Goal: Task Accomplishment & Management: Manage account settings

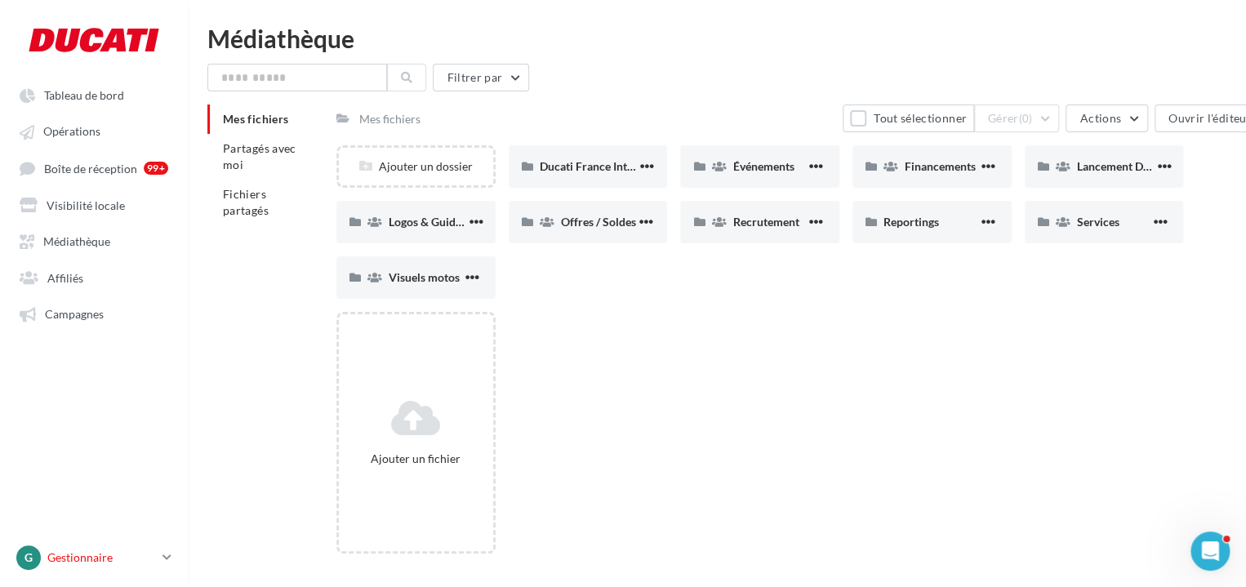
click at [105, 566] on p "Gestionnaire" at bounding box center [101, 558] width 109 height 16
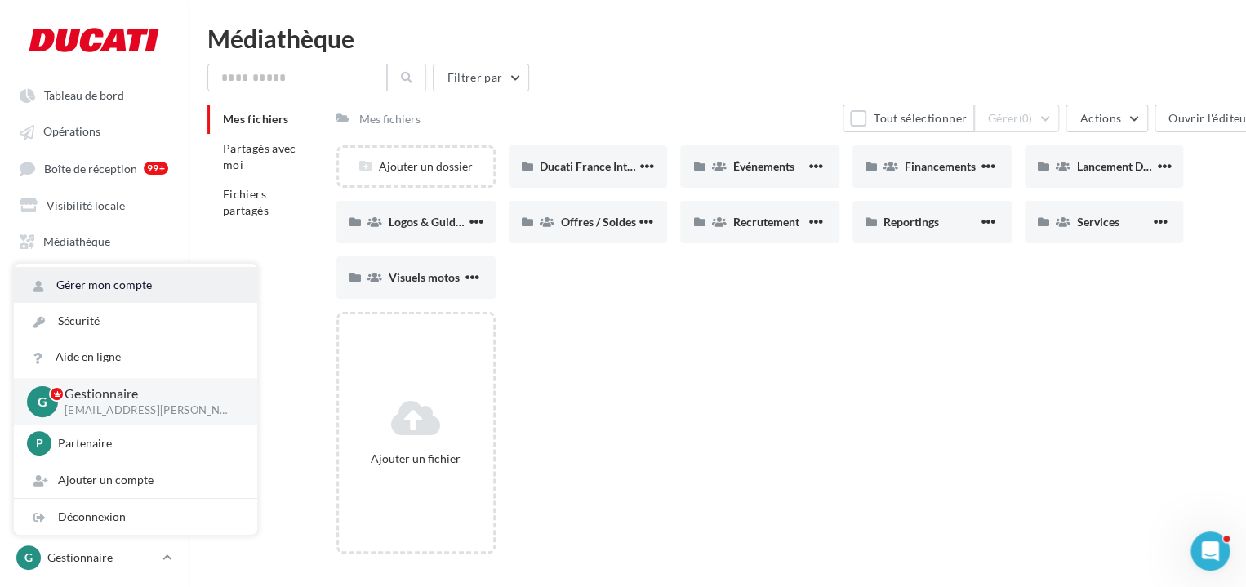
click at [118, 298] on link "Gérer mon compte" at bounding box center [135, 285] width 243 height 36
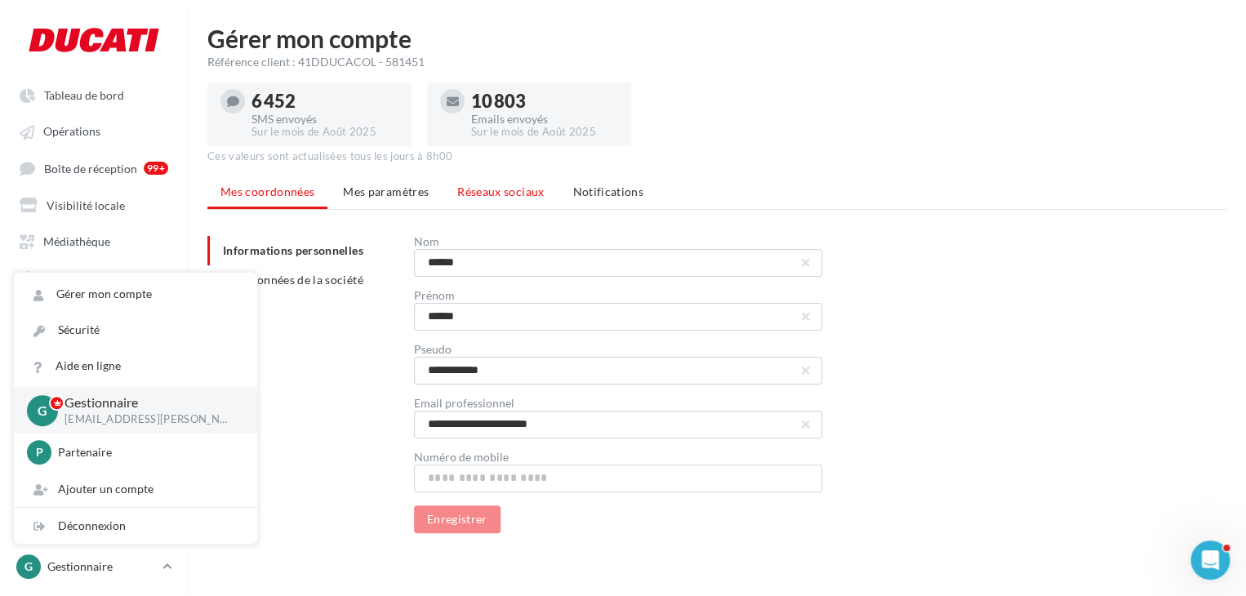
click at [499, 200] on li "Réseaux sociaux" at bounding box center [500, 191] width 113 height 29
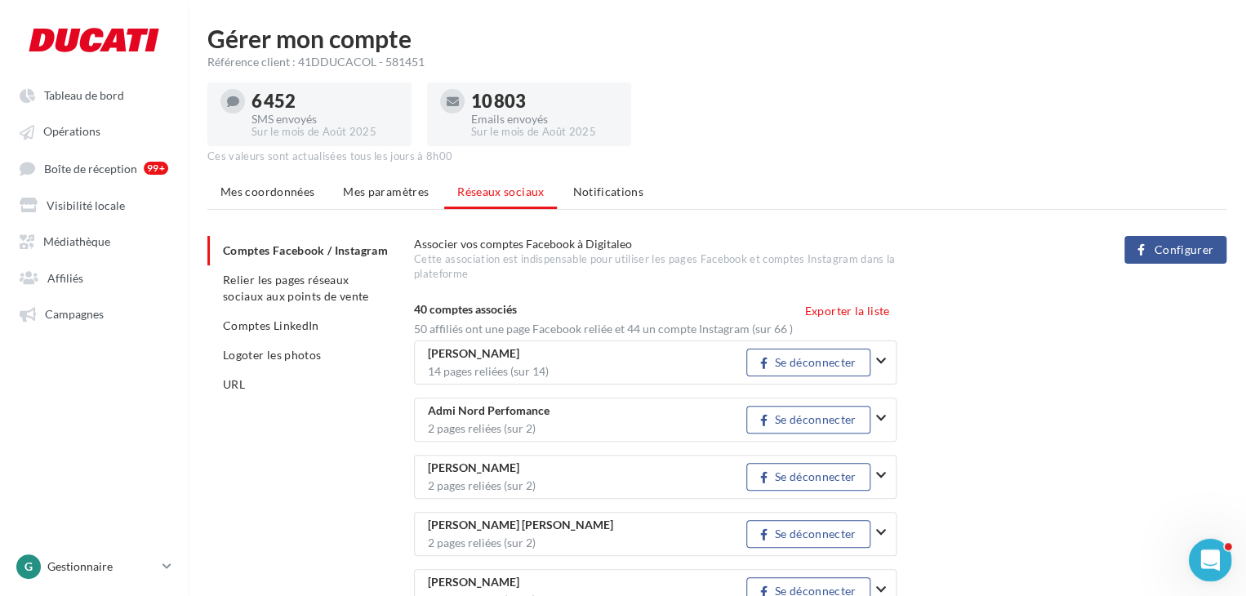
click at [1209, 562] on icon "Ouvrir le Messenger Intercom" at bounding box center [1208, 558] width 27 height 27
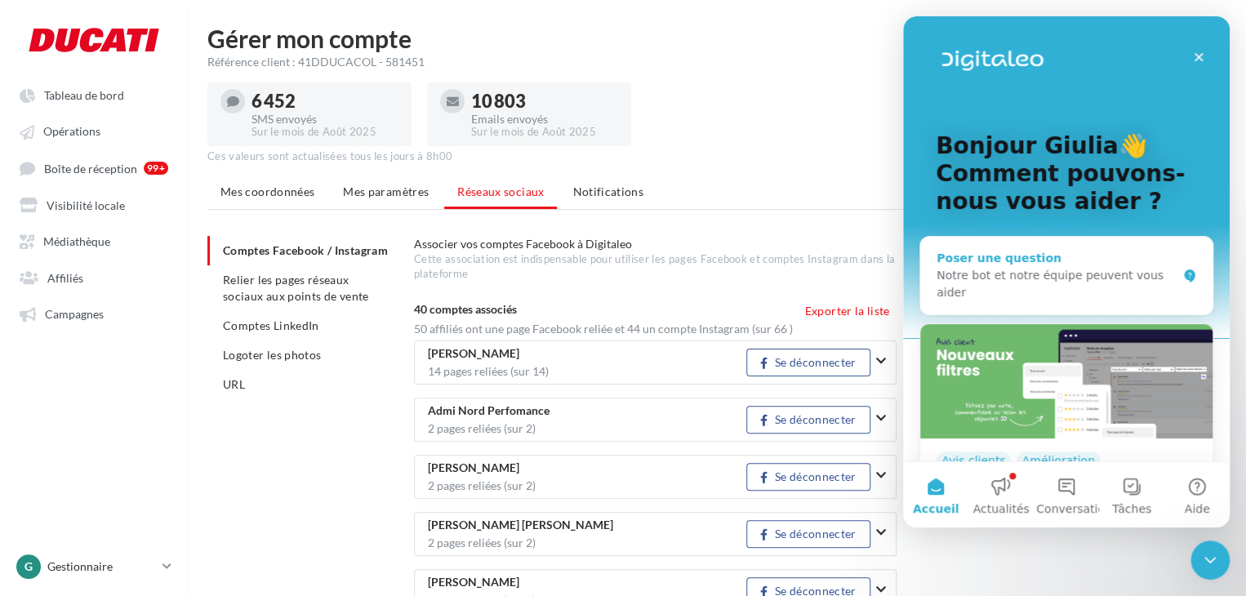
click at [1044, 278] on div "Notre bot et notre équipe peuvent vous aider" at bounding box center [1057, 284] width 240 height 34
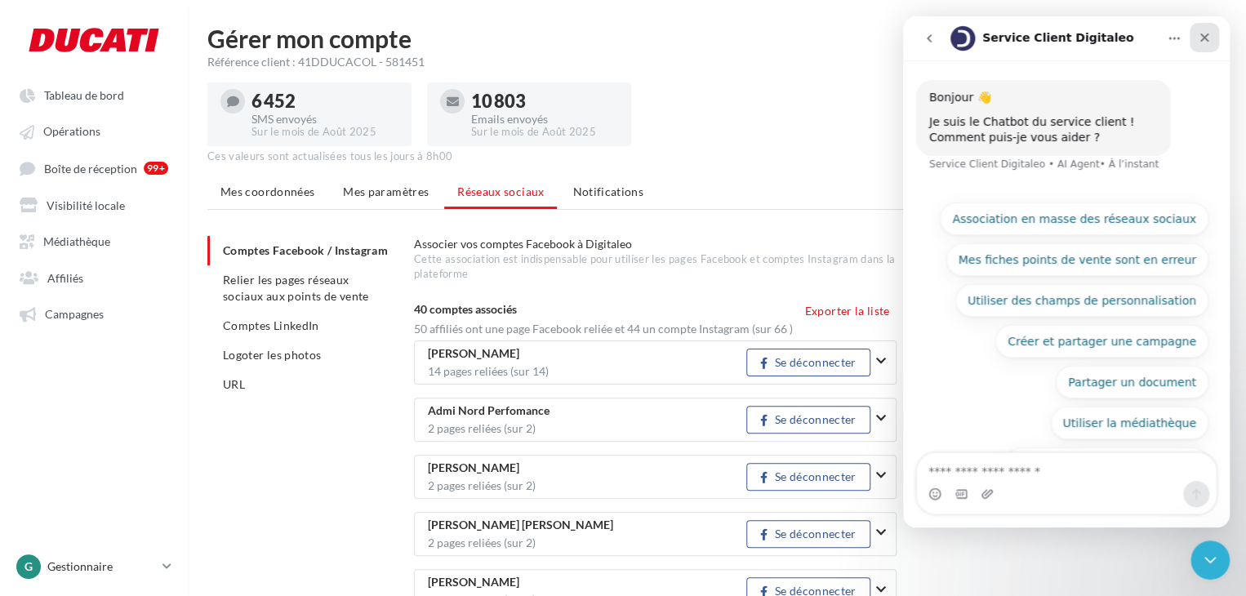
click at [1200, 36] on icon "Fermer" at bounding box center [1204, 37] width 13 height 13
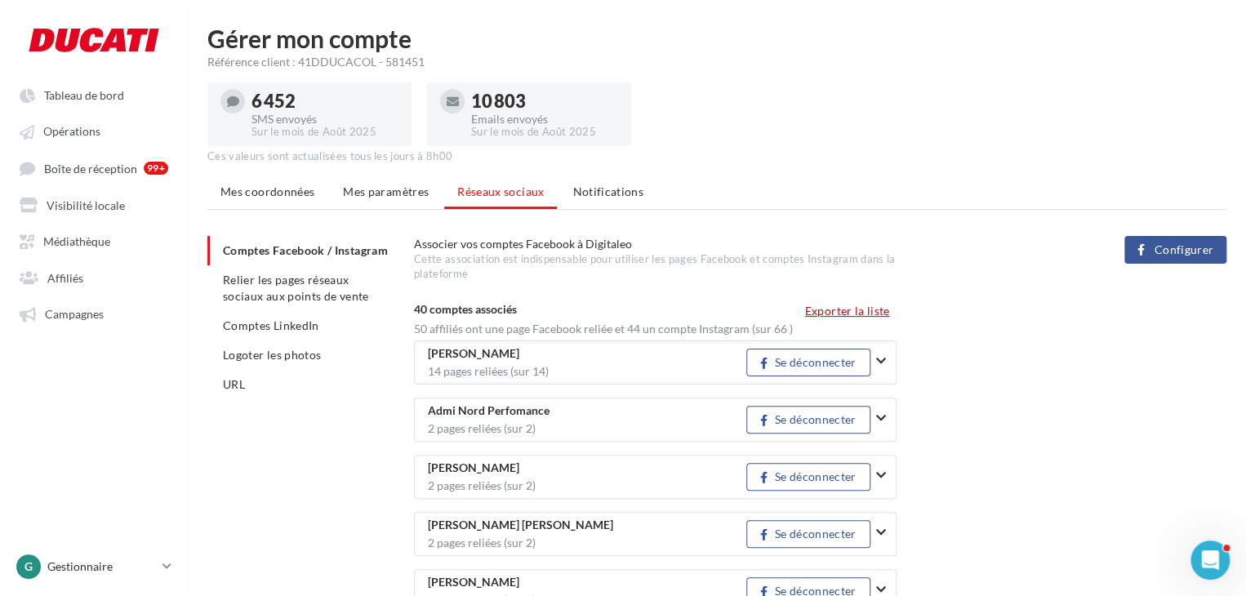
click at [871, 301] on button "Exporter la liste" at bounding box center [848, 311] width 98 height 20
click at [277, 291] on span "Relier les pages réseaux sociaux aux points de vente" at bounding box center [295, 288] width 145 height 30
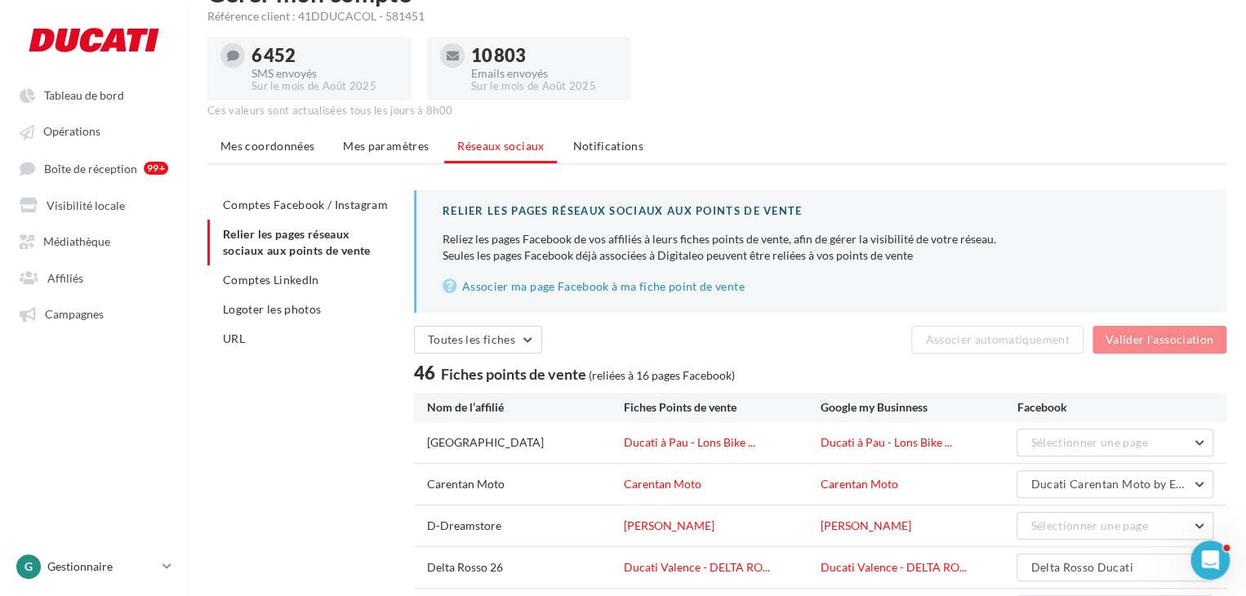
scroll to position [82, 0]
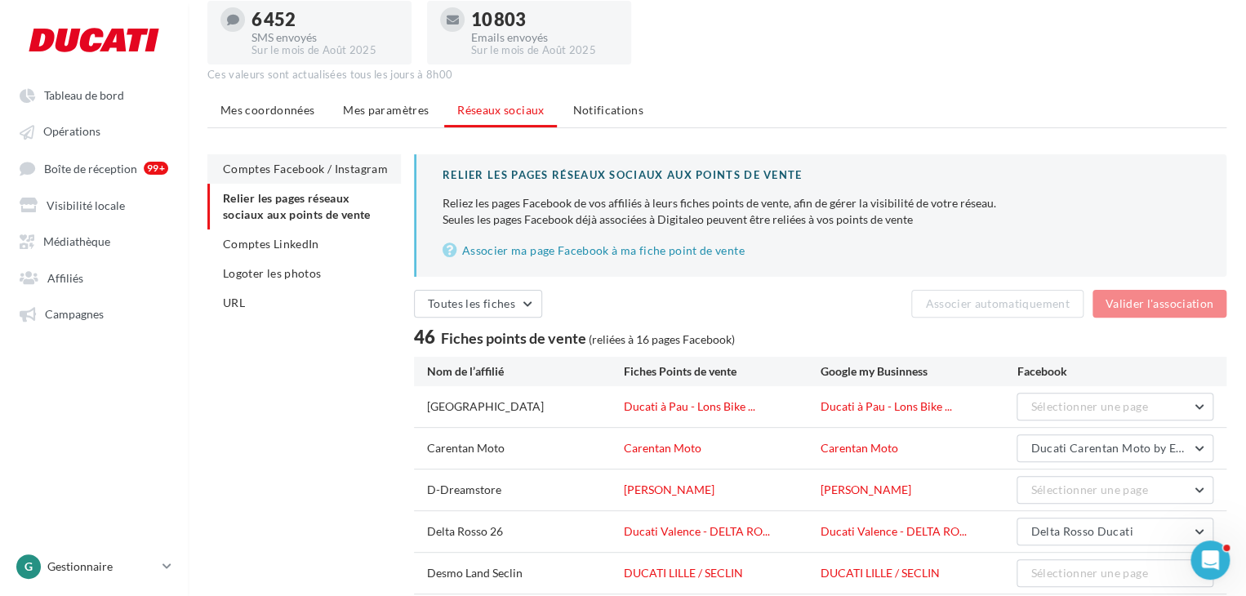
click at [319, 163] on span "Comptes Facebook / Instagram" at bounding box center [305, 169] width 165 height 14
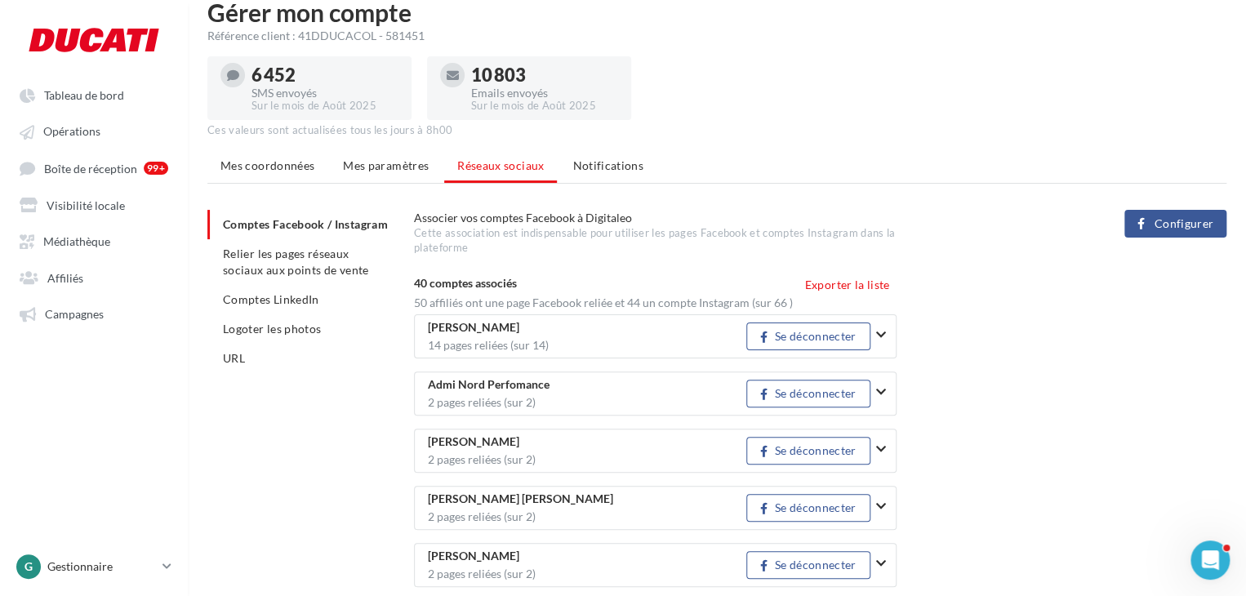
scroll to position [82, 0]
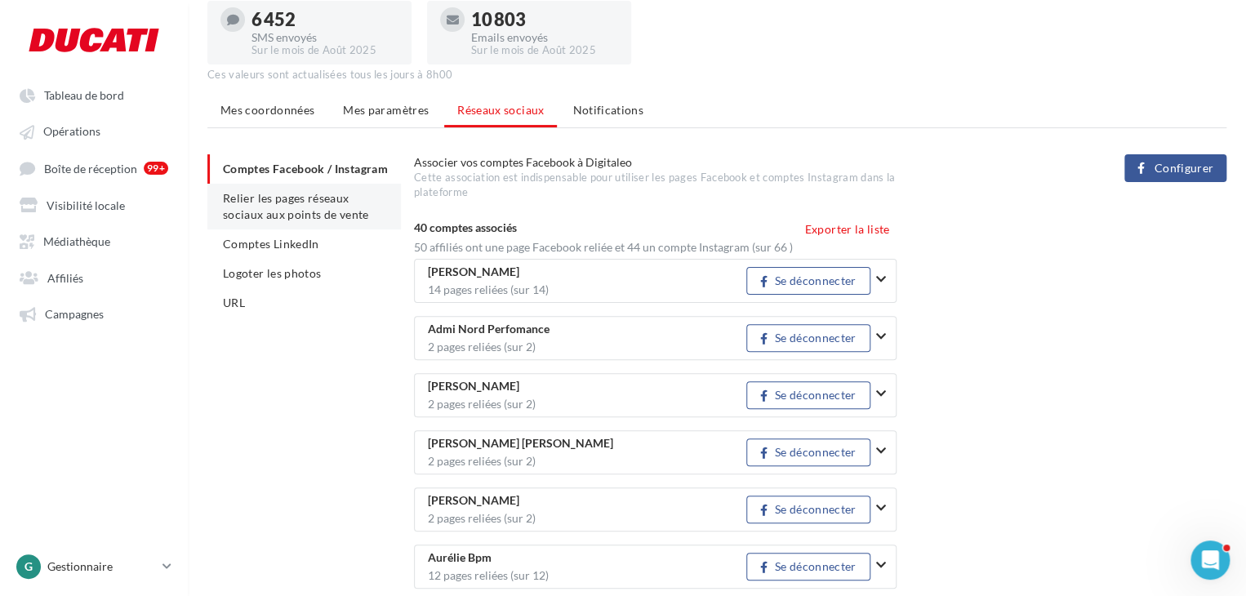
click at [320, 221] on span "Relier les pages réseaux sociaux aux points de vente" at bounding box center [295, 206] width 145 height 30
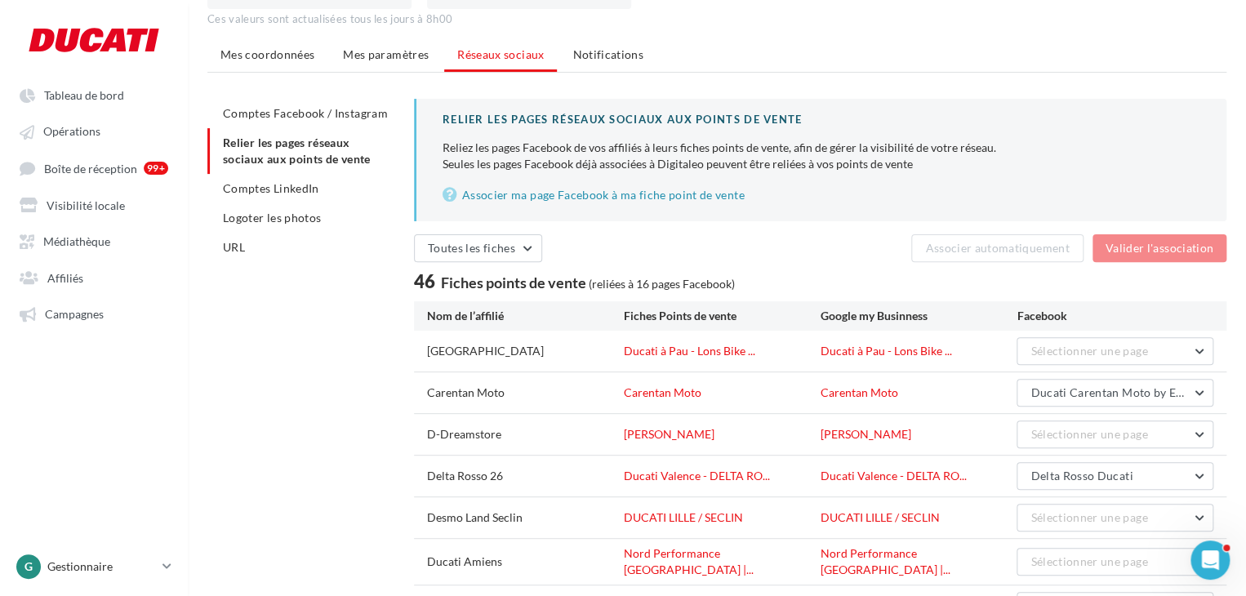
scroll to position [163, 0]
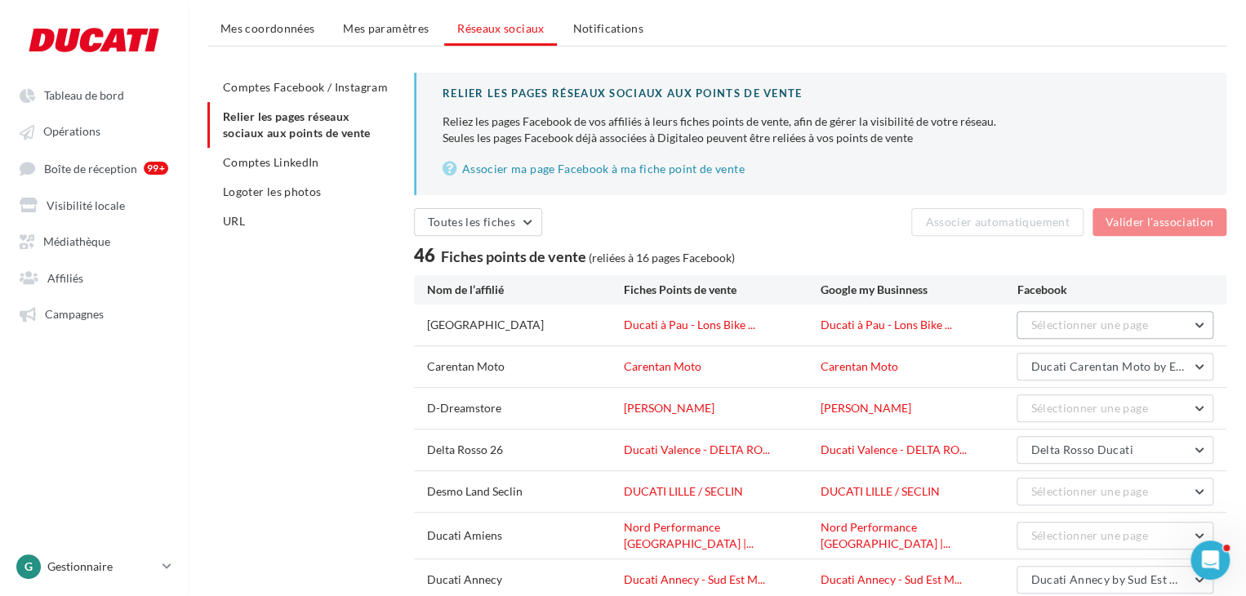
click at [1044, 331] on button "Sélectionner une page" at bounding box center [1115, 325] width 197 height 28
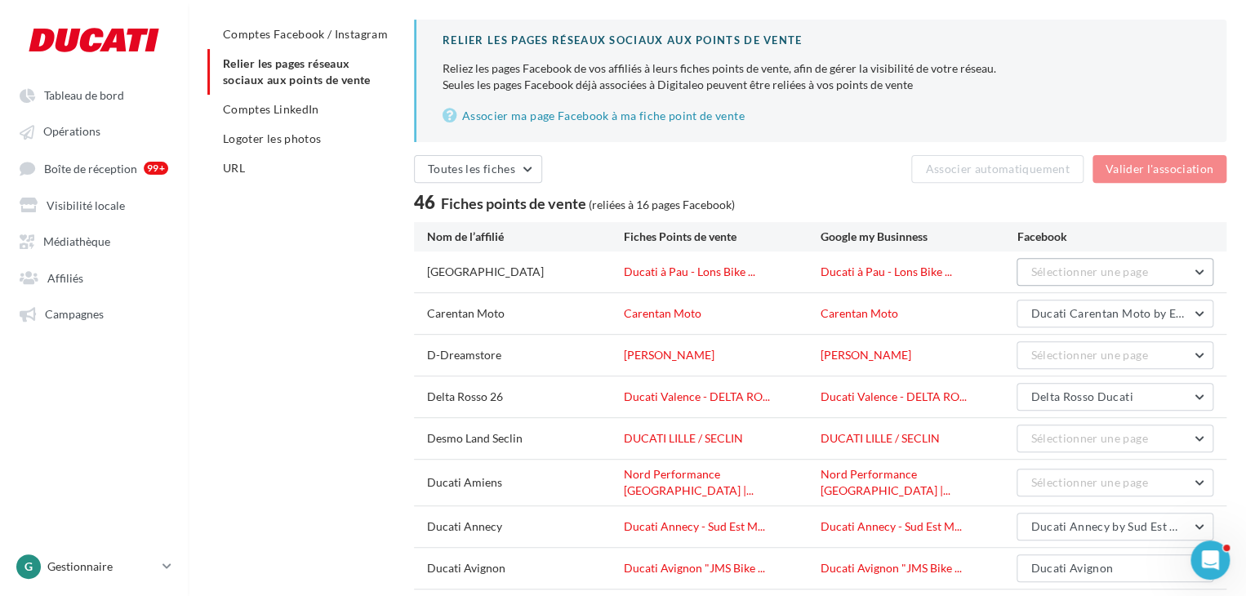
scroll to position [245, 0]
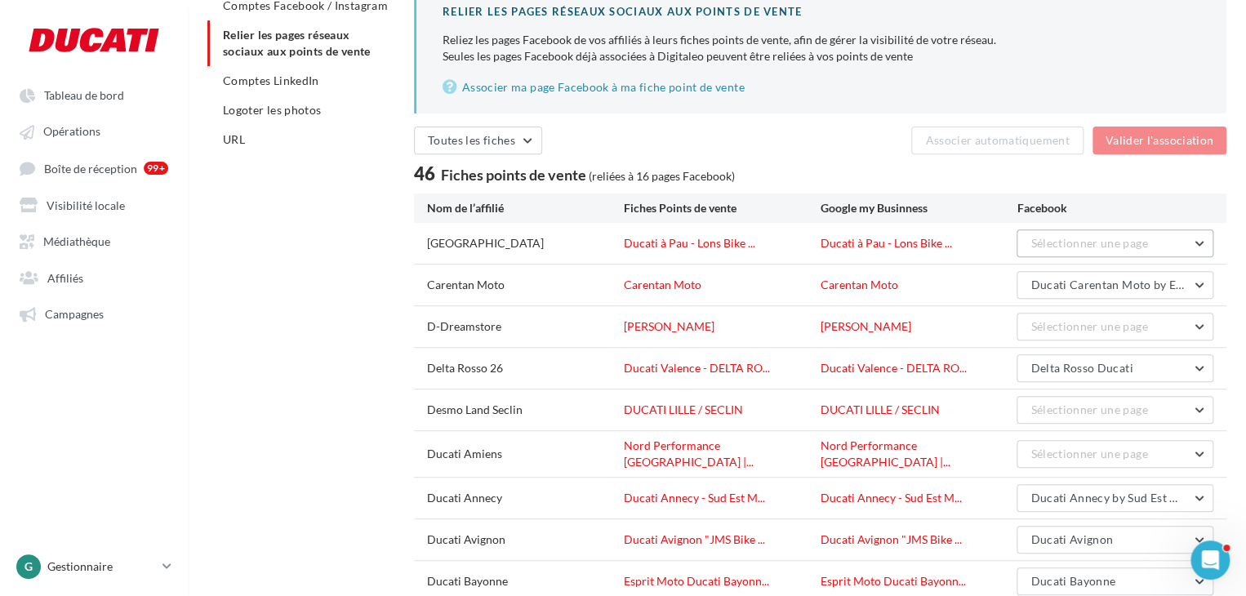
click at [1115, 247] on span "Sélectionner une page" at bounding box center [1089, 243] width 117 height 14
click at [1116, 247] on span "Sélectionner une page" at bounding box center [1089, 243] width 117 height 14
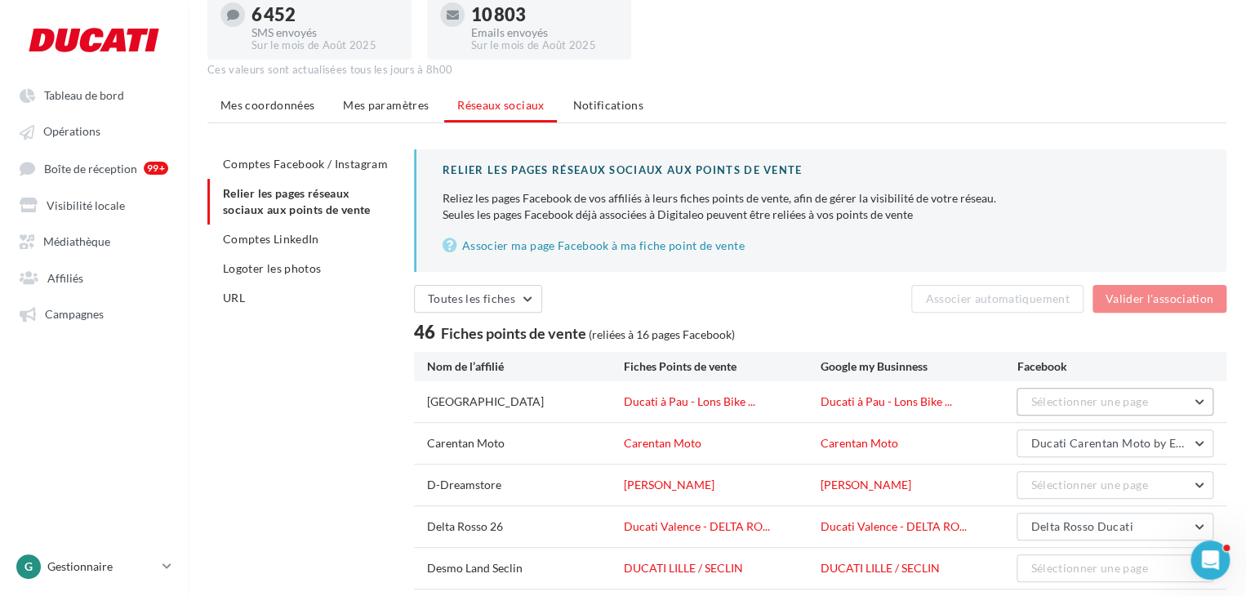
scroll to position [82, 0]
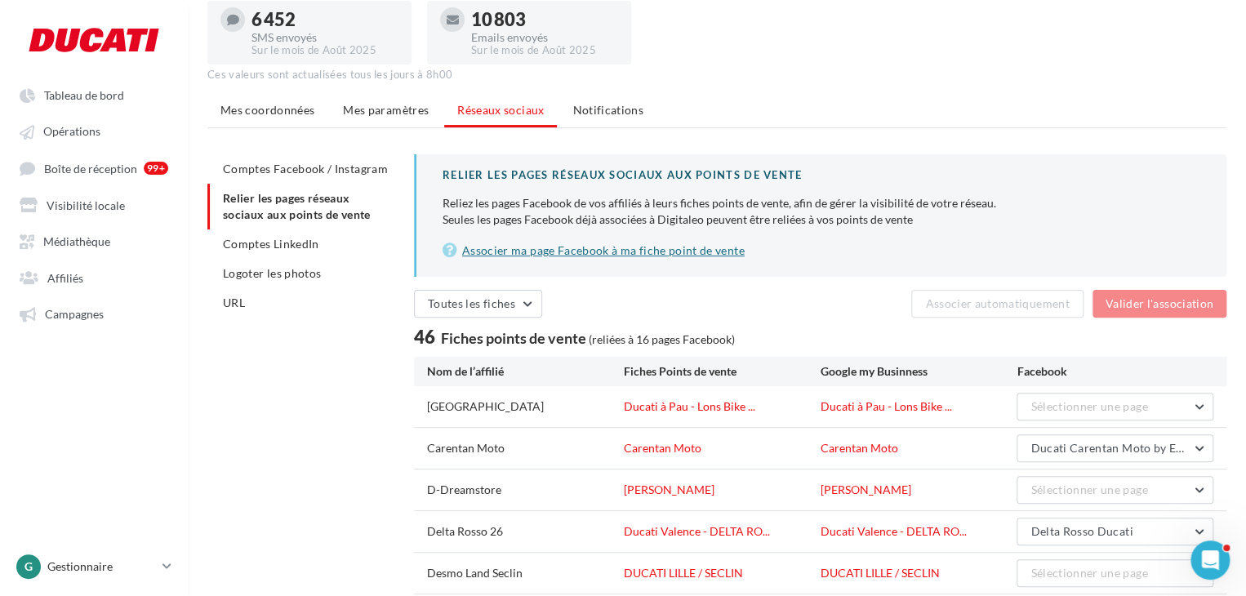
click at [568, 252] on link "Associer ma page Facebook à ma fiche point de vente" at bounding box center [822, 251] width 758 height 20
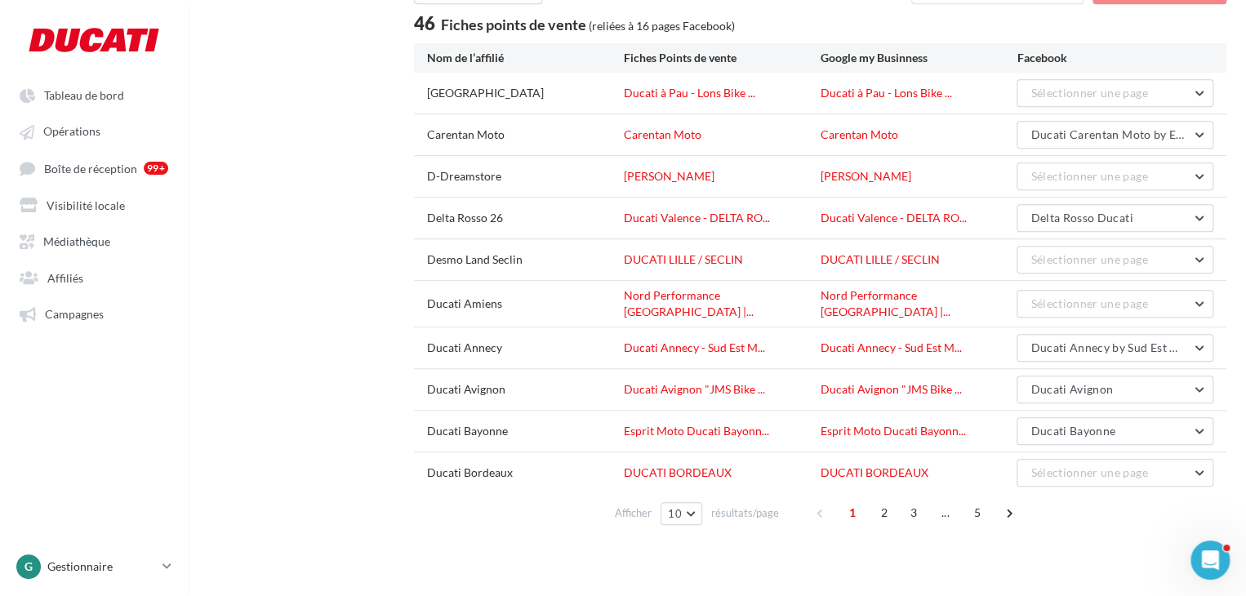
scroll to position [314, 0]
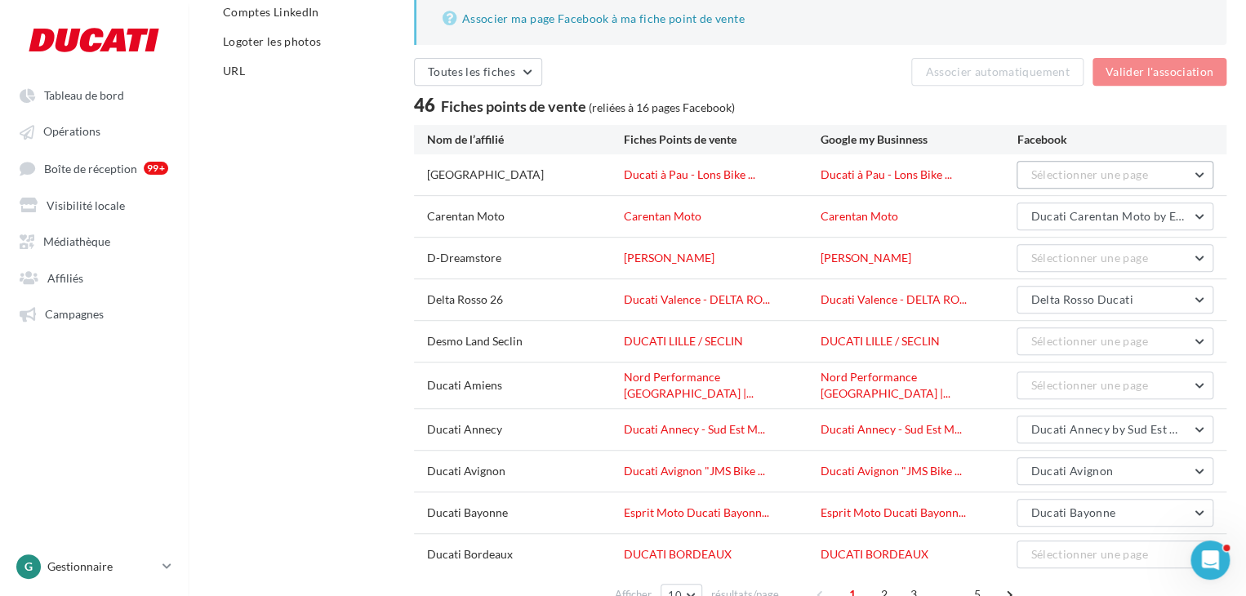
click at [1107, 177] on span "Sélectionner une page" at bounding box center [1089, 174] width 117 height 14
click at [1111, 252] on span "Sélectionner une page" at bounding box center [1089, 258] width 117 height 14
click at [1131, 216] on span "Ducati Carentan Moto by Evasion" at bounding box center [1121, 216] width 180 height 14
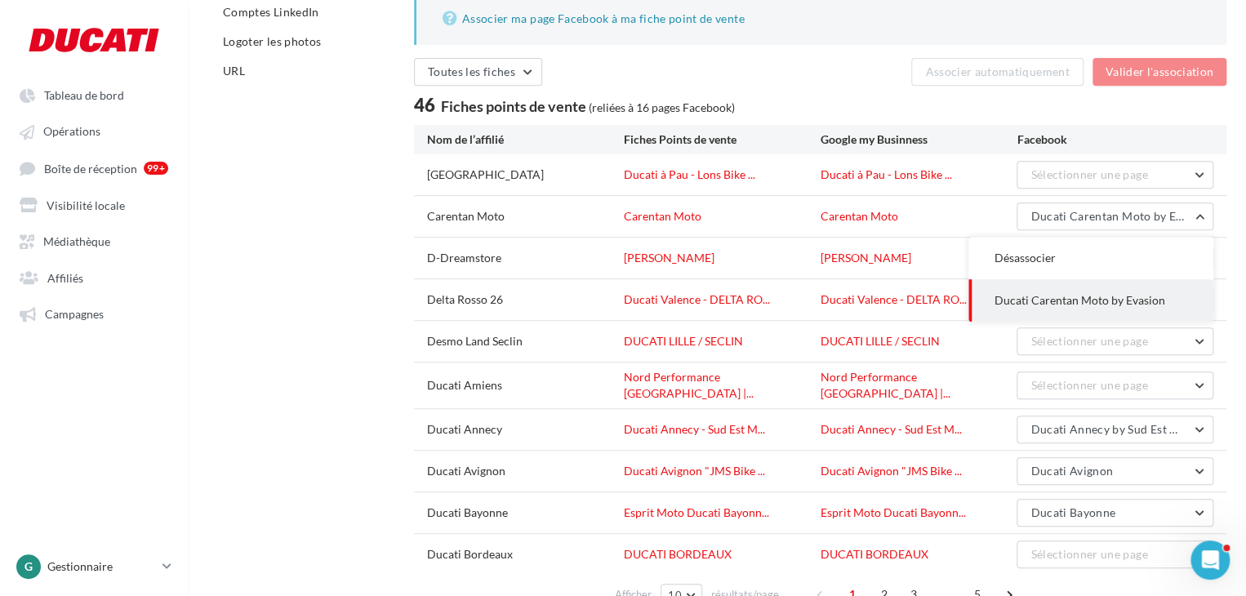
click at [1069, 114] on div "46 Fiches points de vente (reliées à 16 pages Facebook)" at bounding box center [820, 104] width 813 height 25
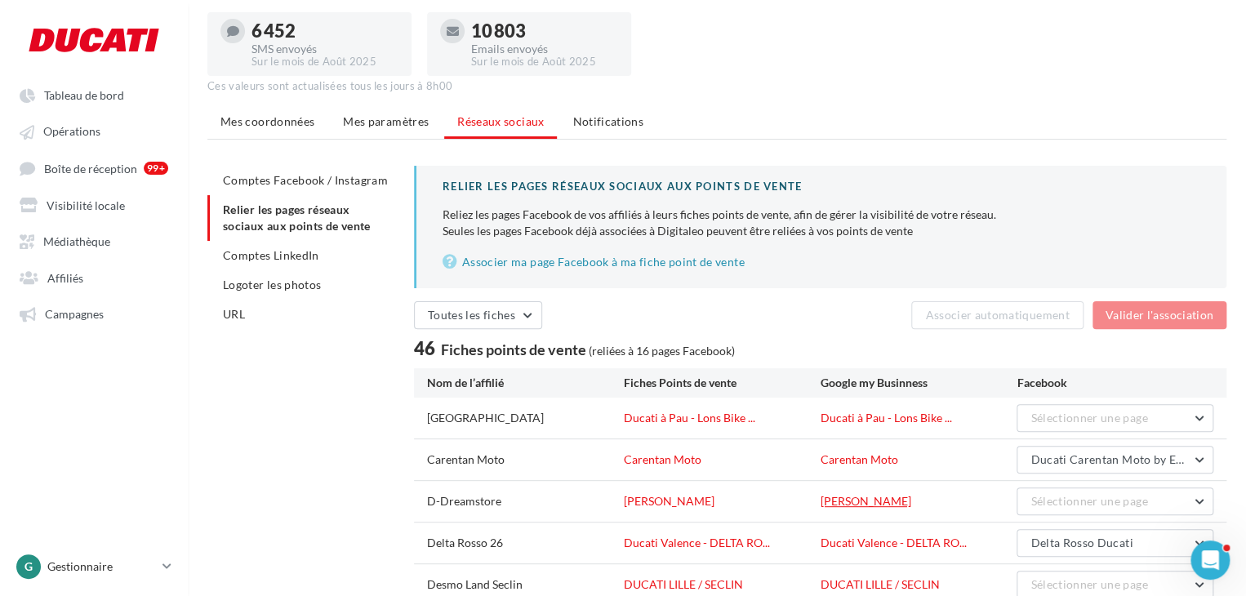
scroll to position [0, 0]
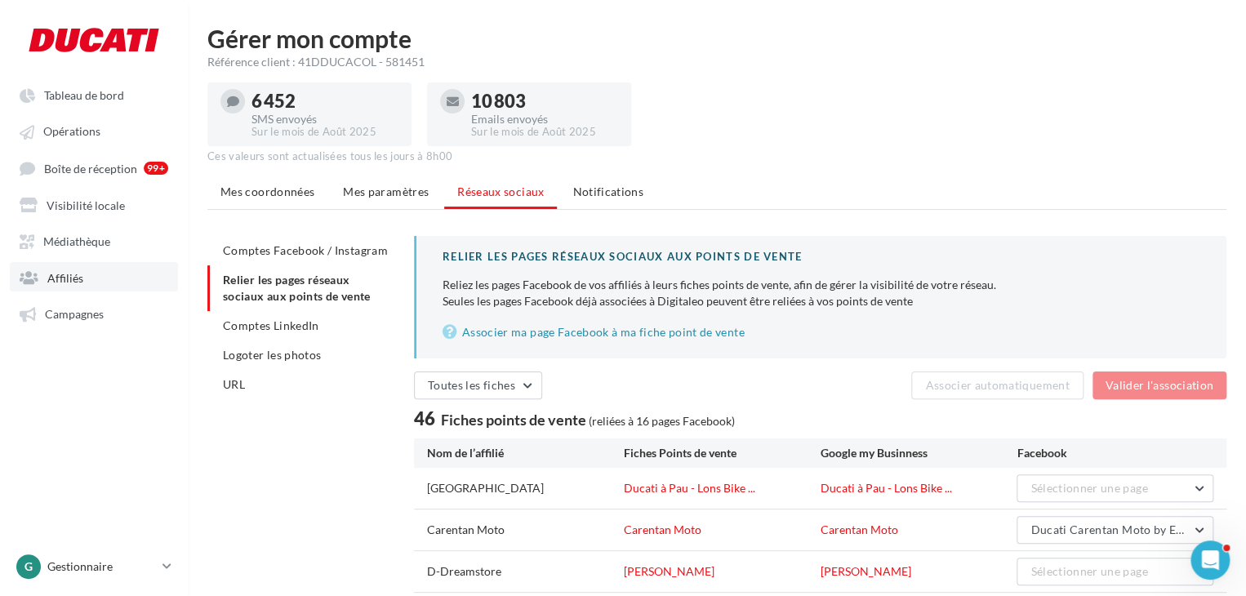
click at [101, 272] on link "Affiliés" at bounding box center [94, 276] width 168 height 29
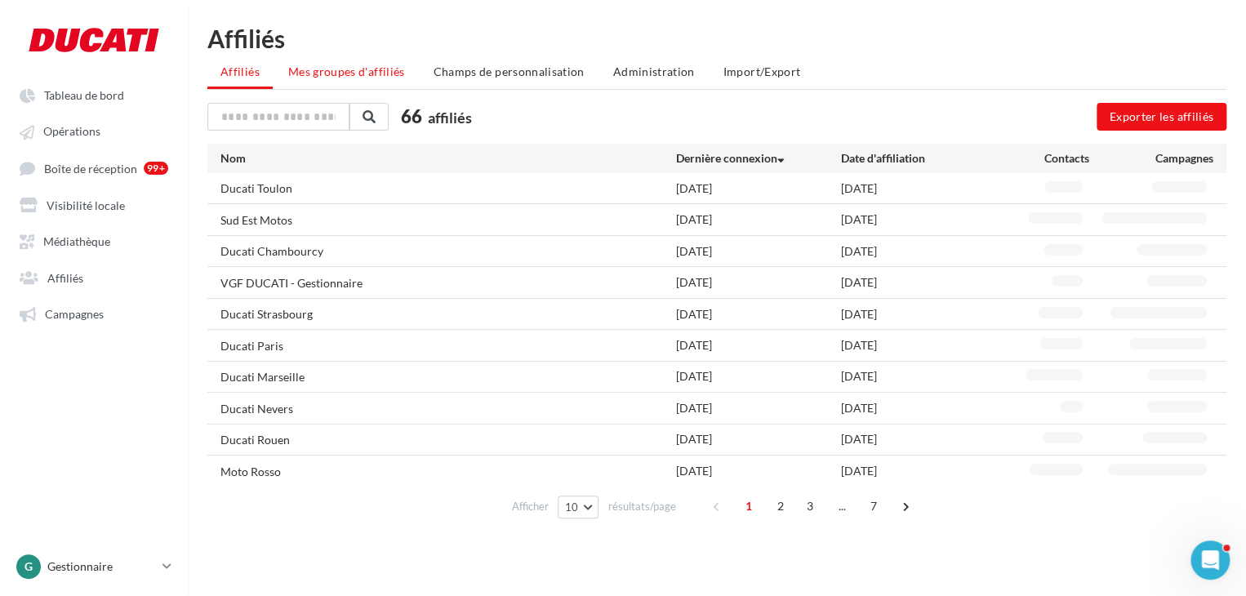
click at [327, 86] on li "Mes groupes d'affiliés" at bounding box center [346, 71] width 143 height 29
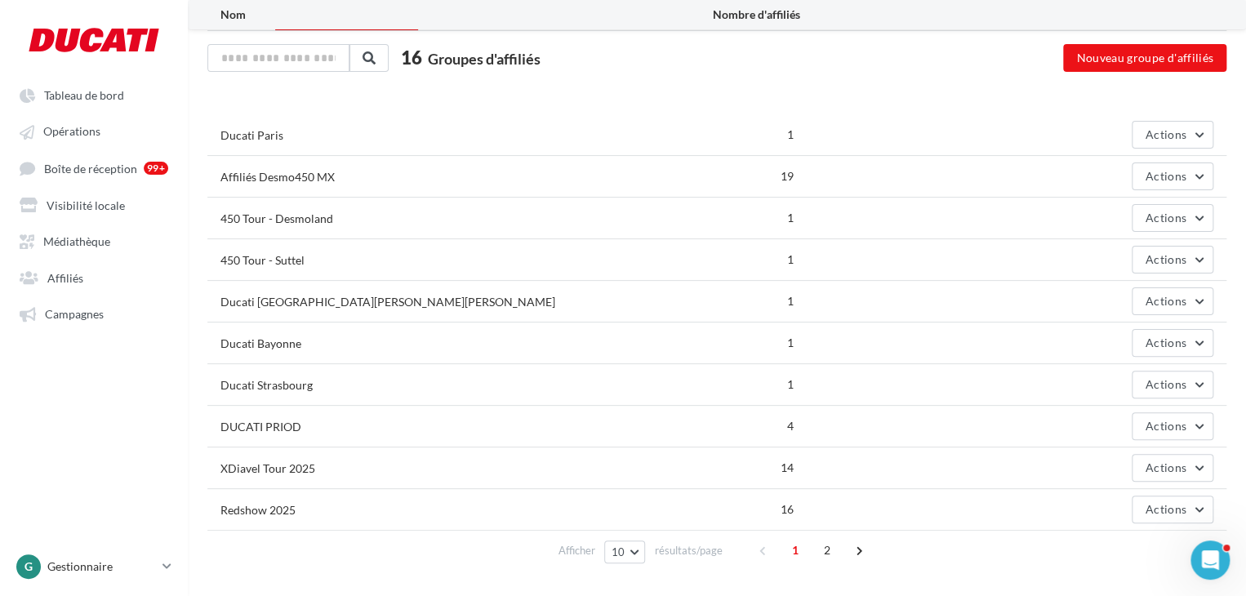
scroll to position [108, 0]
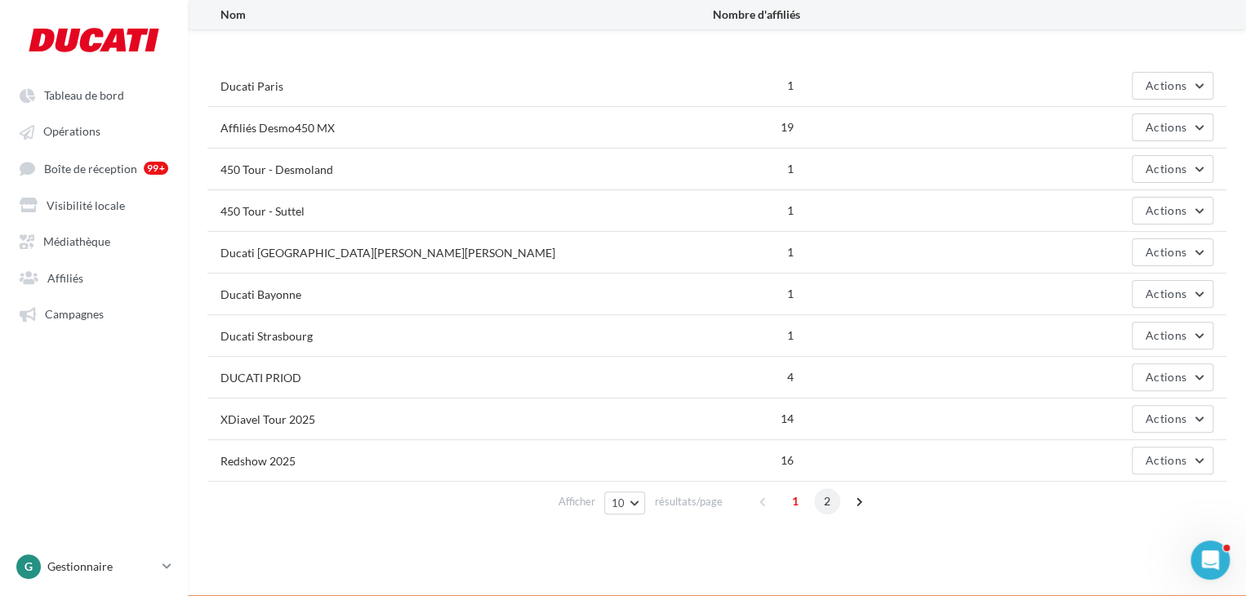
click at [819, 501] on span "2" at bounding box center [827, 501] width 26 height 26
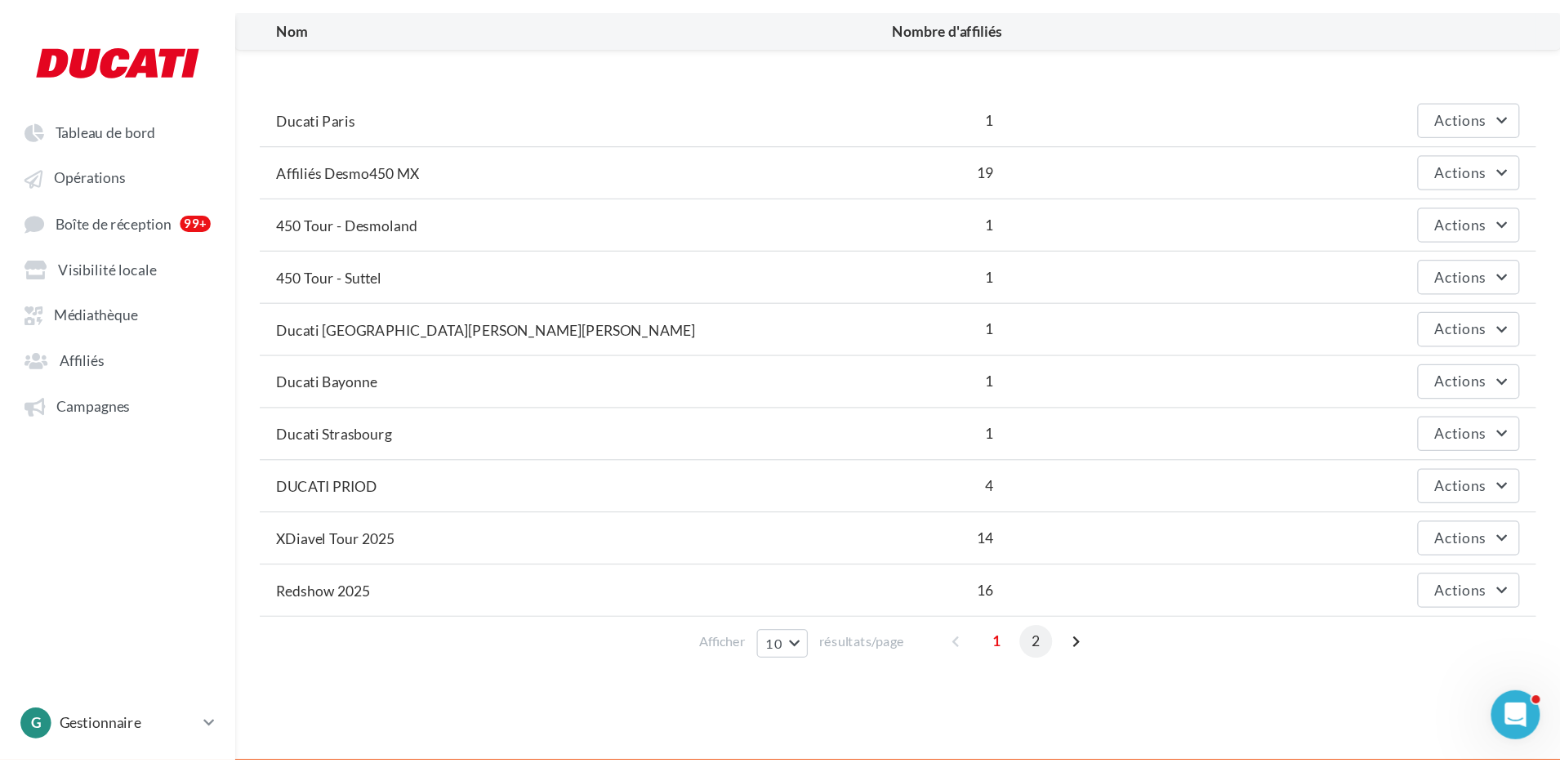
scroll to position [26, 0]
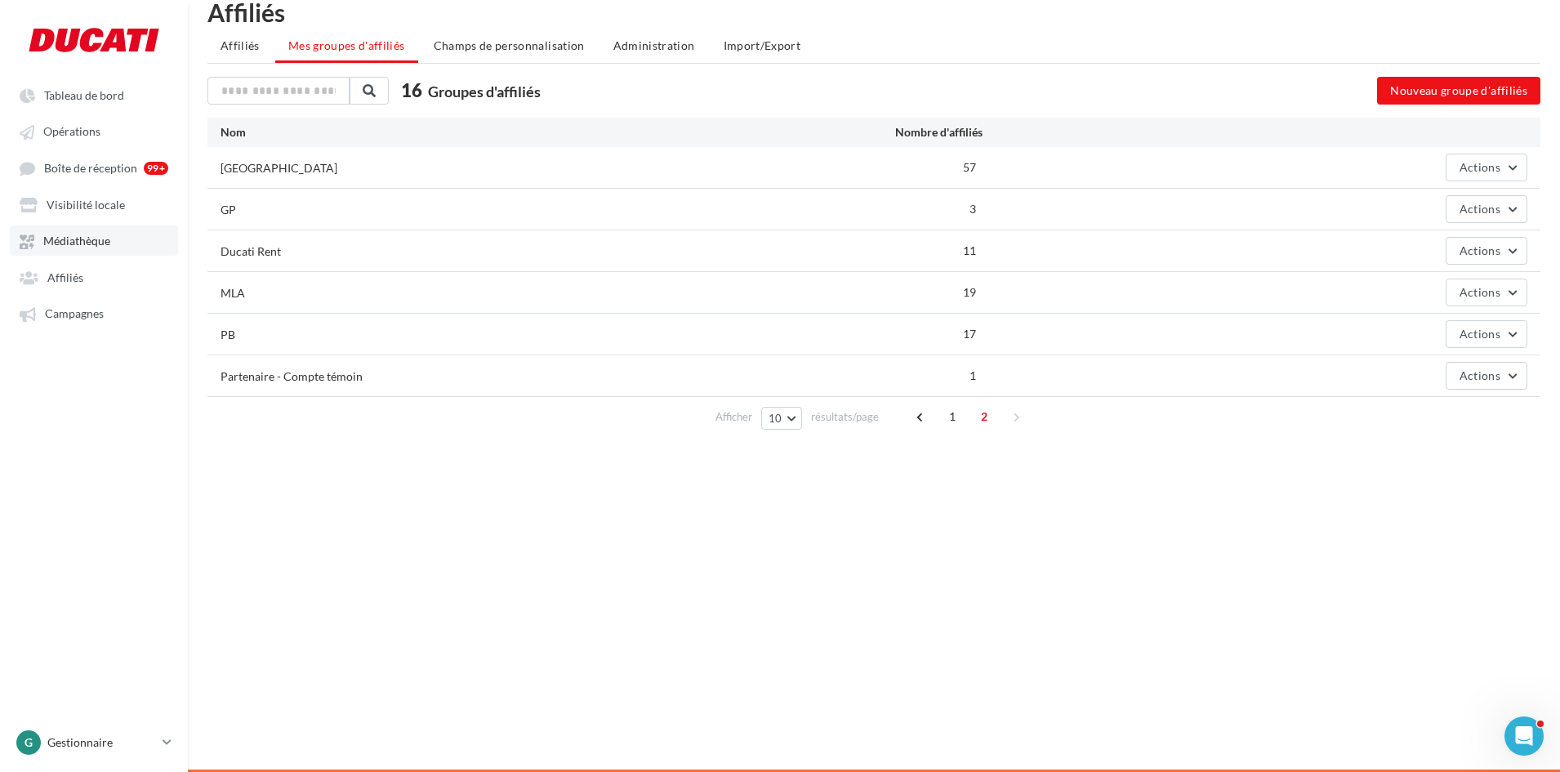
click at [99, 238] on span "Médiathèque" at bounding box center [76, 241] width 67 height 14
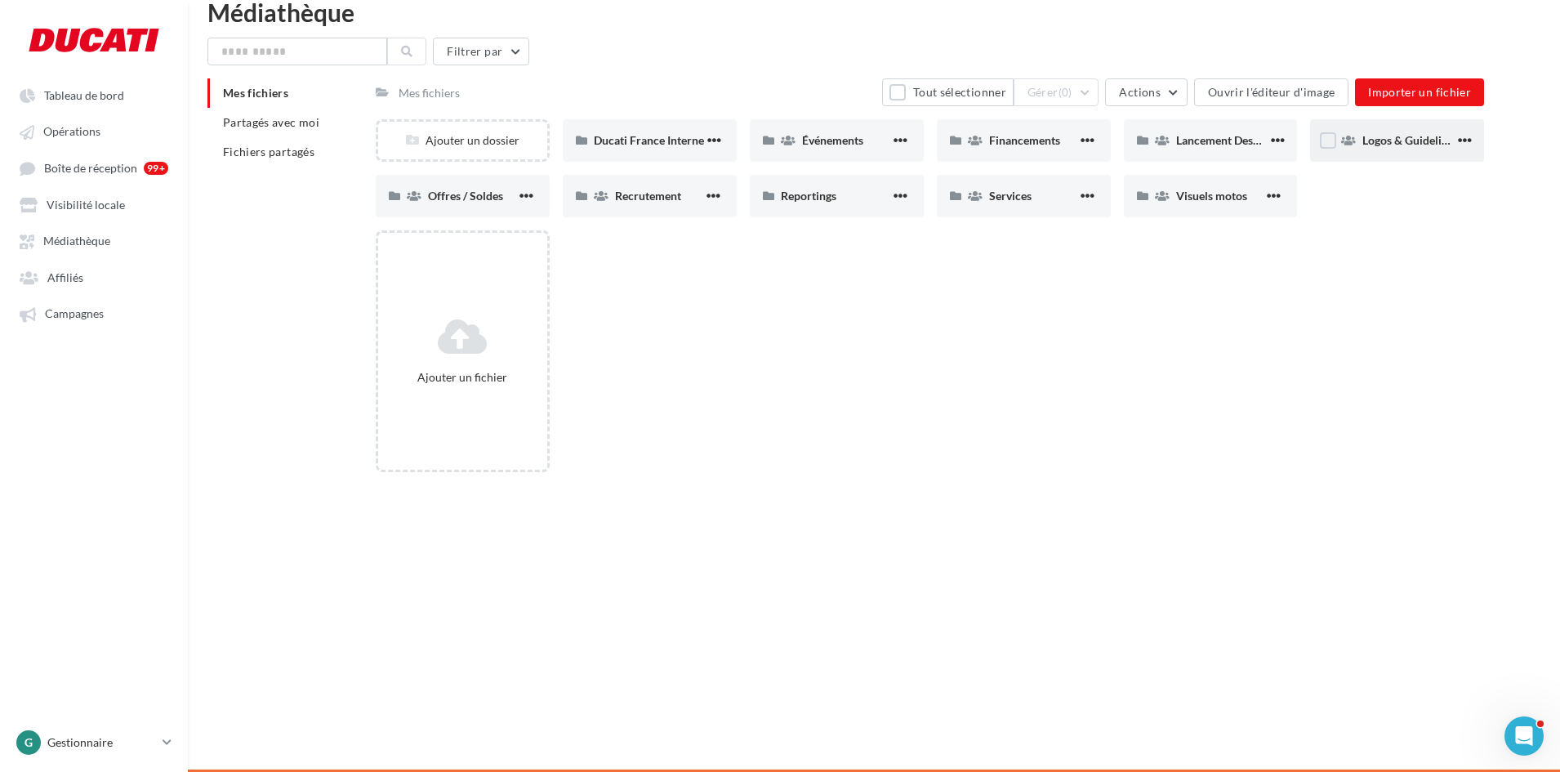
click at [1245, 140] on span "Logos & Guidelines" at bounding box center [1410, 140] width 96 height 14
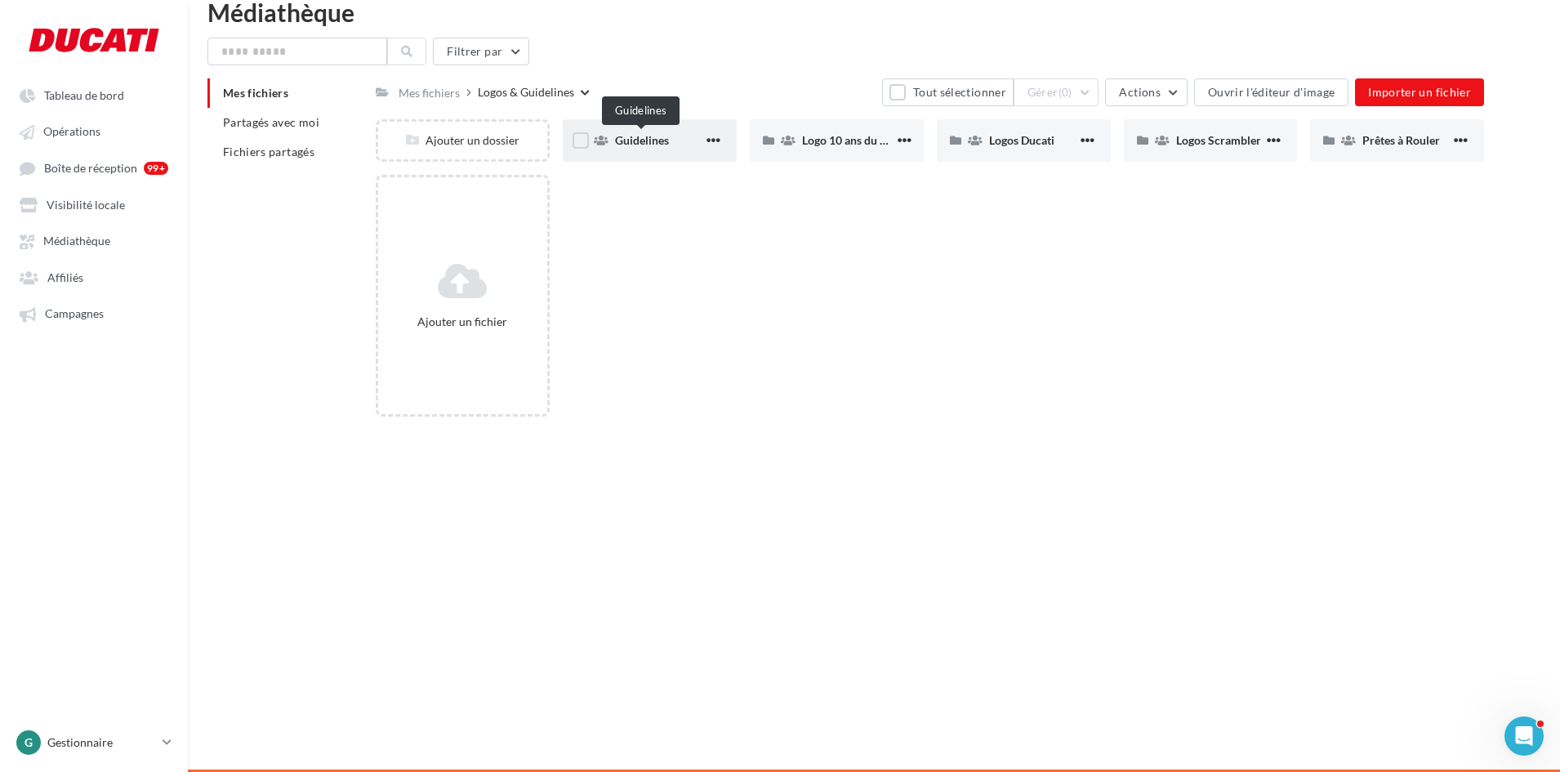
click at [637, 141] on span "Guidelines" at bounding box center [642, 140] width 54 height 14
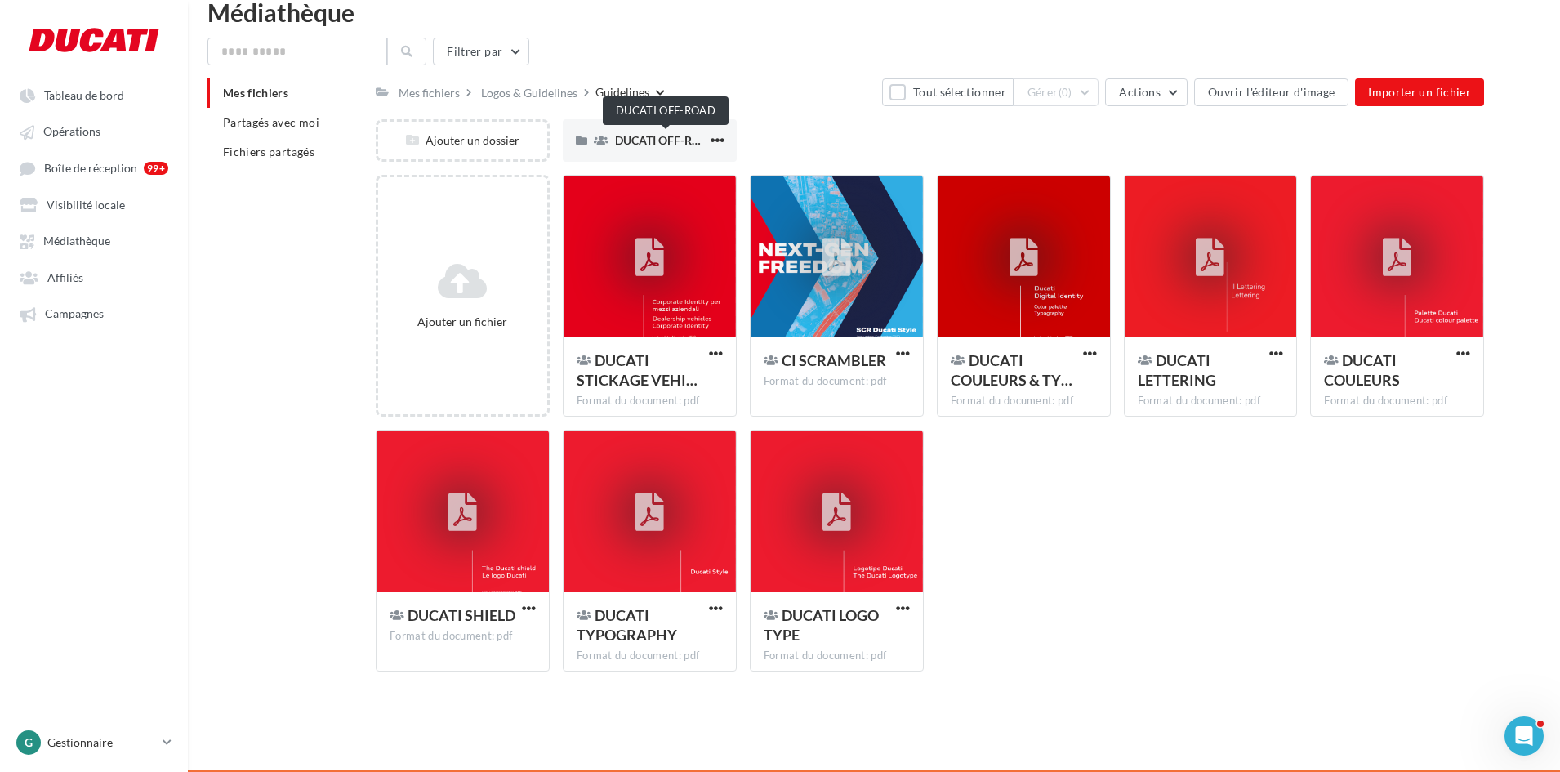
click at [637, 141] on span "DUCATI OFF-ROAD" at bounding box center [666, 140] width 102 height 14
